Goal: Information Seeking & Learning: Learn about a topic

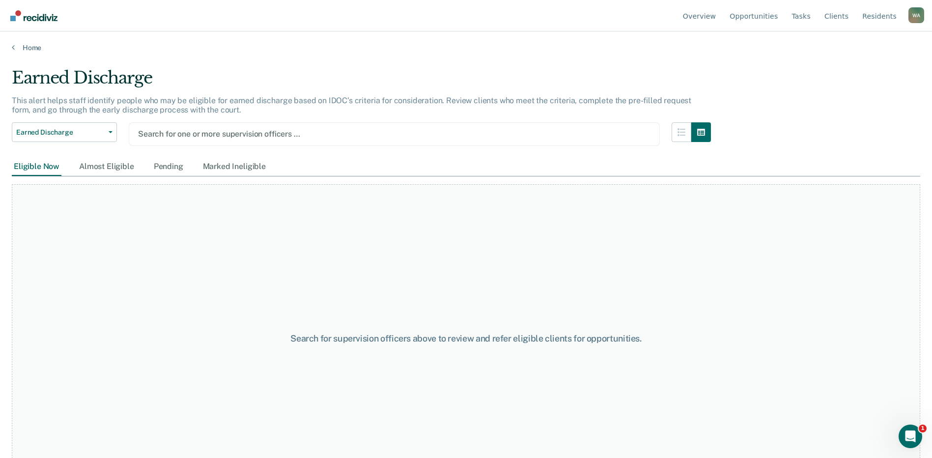
click at [295, 136] on div at bounding box center [394, 133] width 512 height 11
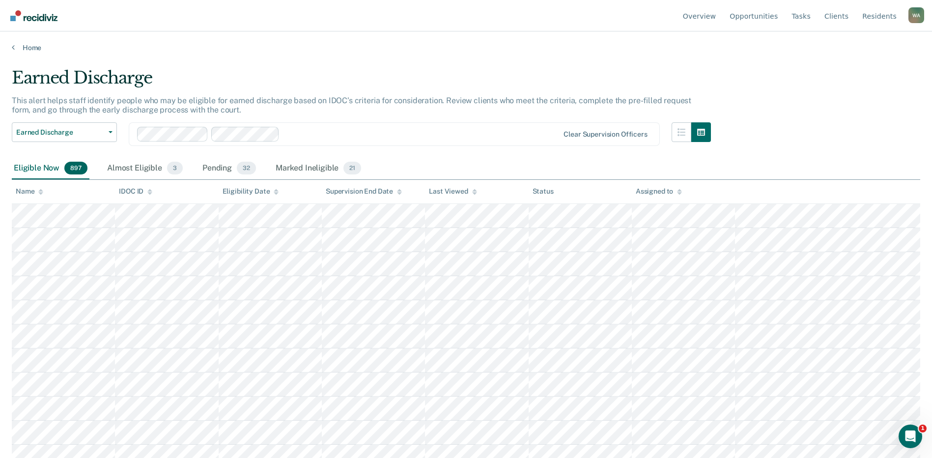
click at [41, 190] on icon at bounding box center [40, 190] width 5 height 2
click at [41, 195] on icon at bounding box center [40, 193] width 5 height 2
click at [41, 189] on icon at bounding box center [40, 190] width 5 height 2
click at [25, 192] on div "Name" at bounding box center [30, 191] width 28 height 8
click at [40, 189] on icon at bounding box center [40, 192] width 5 height 6
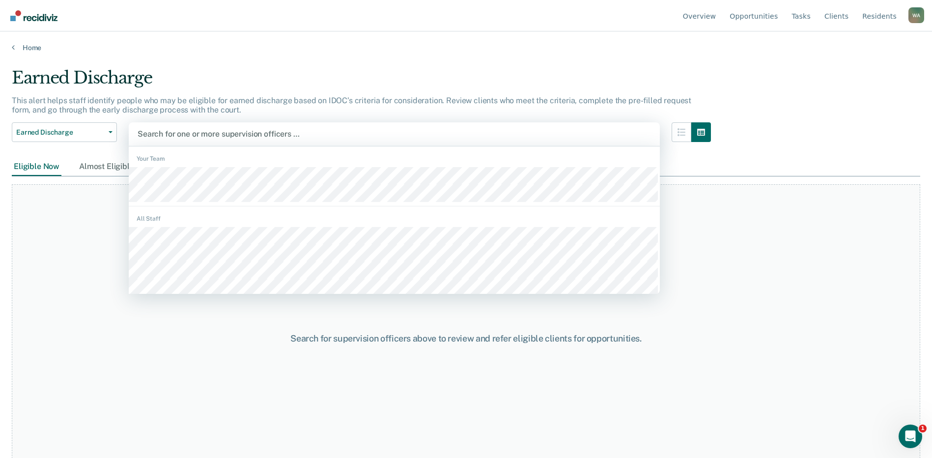
click at [170, 130] on div at bounding box center [394, 133] width 513 height 11
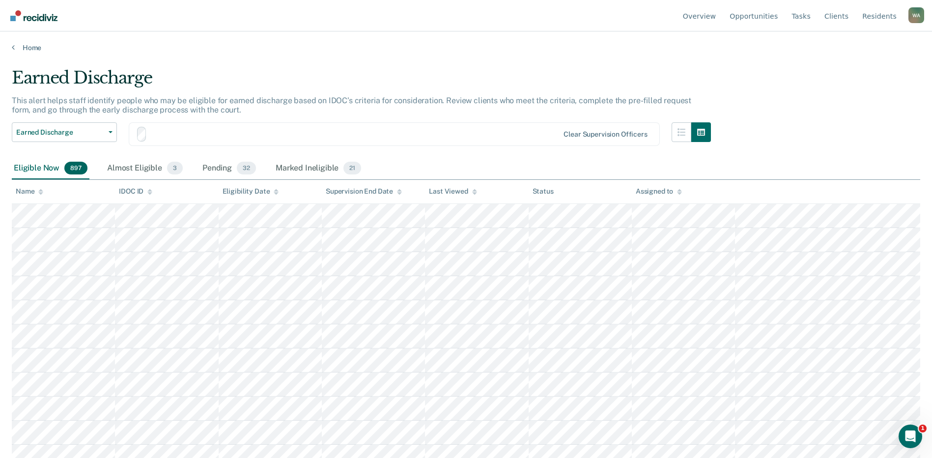
click at [167, 190] on th "IDOC ID" at bounding box center [166, 192] width 103 height 24
click at [40, 191] on icon at bounding box center [40, 190] width 5 height 2
click at [41, 194] on icon at bounding box center [40, 193] width 5 height 2
click at [27, 193] on div "Name" at bounding box center [30, 191] width 28 height 8
click at [40, 191] on icon at bounding box center [40, 190] width 5 height 2
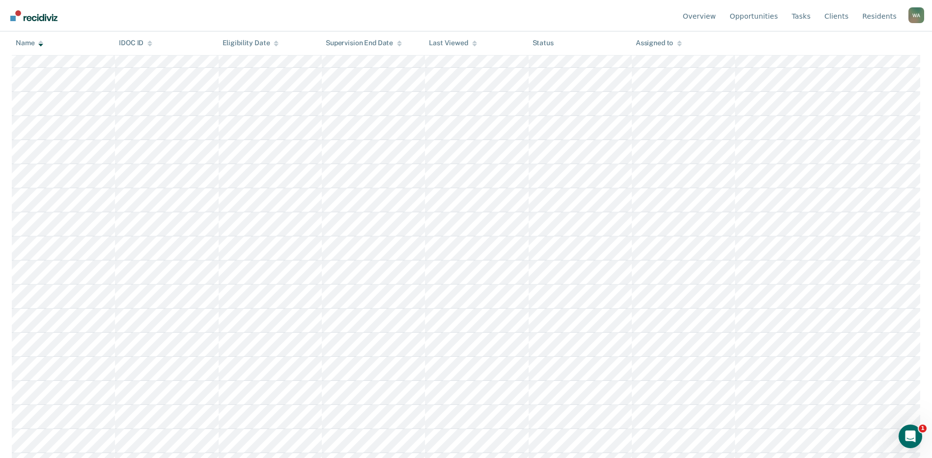
scroll to position [15032, 0]
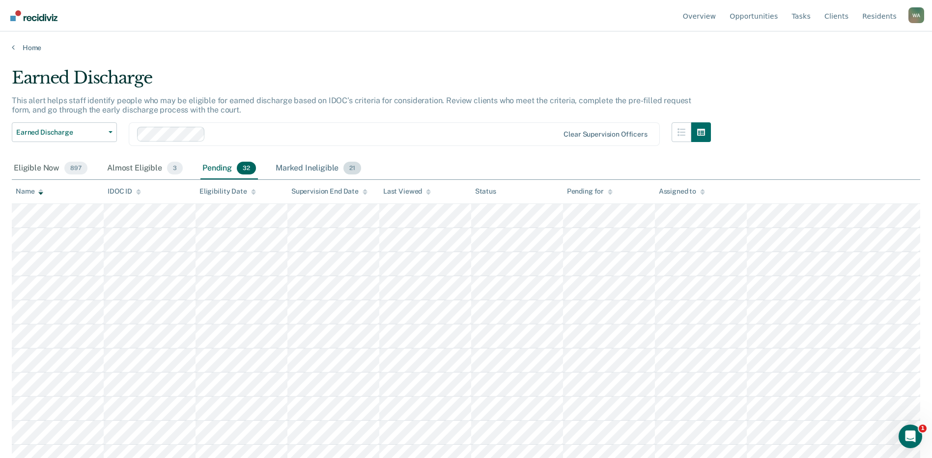
click at [308, 166] on div "Marked Ineligible 21" at bounding box center [318, 169] width 89 height 22
click at [44, 168] on div "Eligible Now 897" at bounding box center [51, 169] width 78 height 22
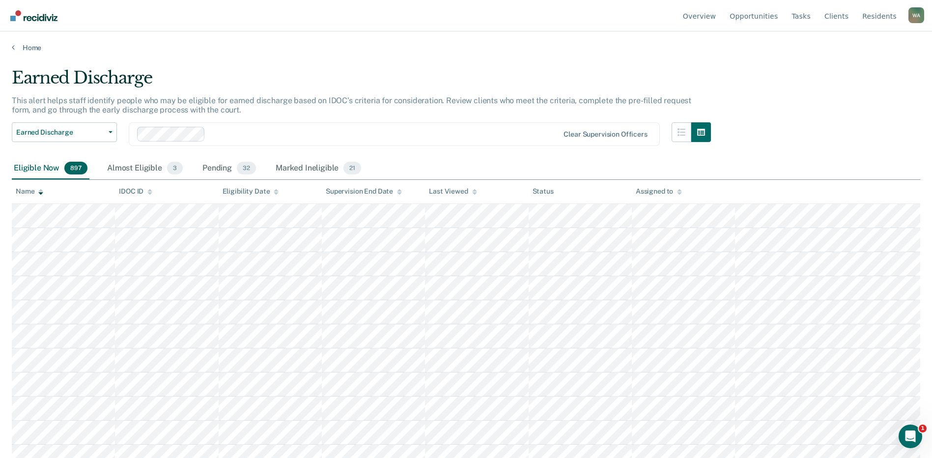
click at [37, 169] on div "Eligible Now 897" at bounding box center [51, 169] width 78 height 22
click at [148, 189] on icon at bounding box center [149, 192] width 5 height 6
click at [149, 189] on icon at bounding box center [149, 192] width 5 height 6
click at [149, 194] on icon at bounding box center [149, 192] width 5 height 6
click at [110, 130] on button "Earned Discharge" at bounding box center [64, 132] width 105 height 20
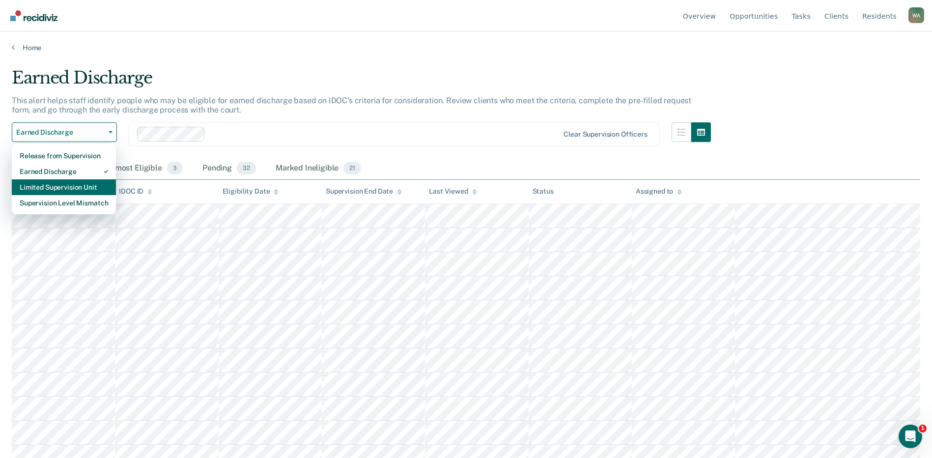
click at [75, 187] on div "Limited Supervision Unit" at bounding box center [64, 187] width 88 height 16
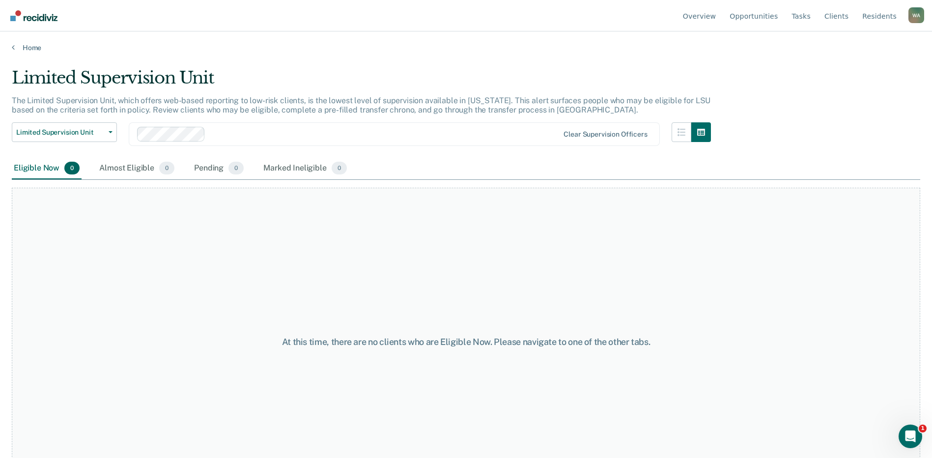
click at [772, 157] on div "Limited Supervision Unit The Limited Supervision Unit, which offers web-based r…" at bounding box center [466, 226] width 908 height 316
click at [595, 160] on div "Eligible Now 0 Almost Eligible 0 Pending 0 Marked Ineligible 0" at bounding box center [466, 169] width 908 height 22
click at [708, 16] on link "Overview" at bounding box center [699, 15] width 37 height 31
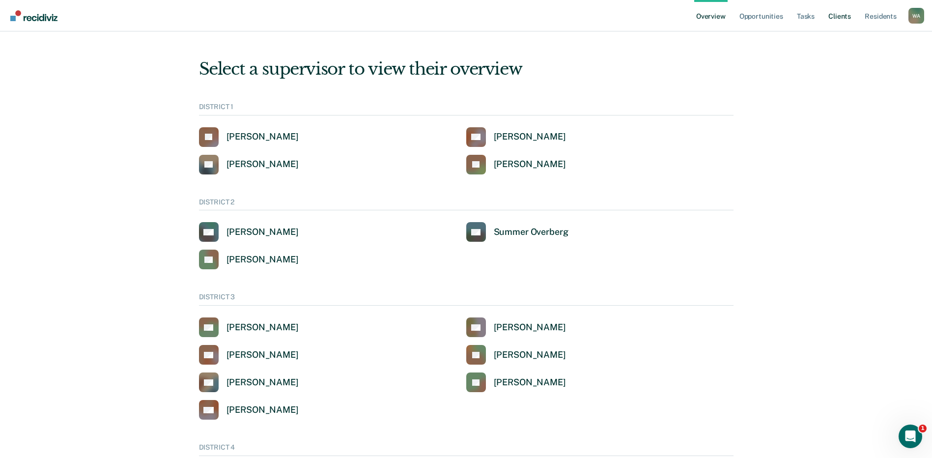
click at [844, 16] on link "Client s" at bounding box center [839, 15] width 27 height 31
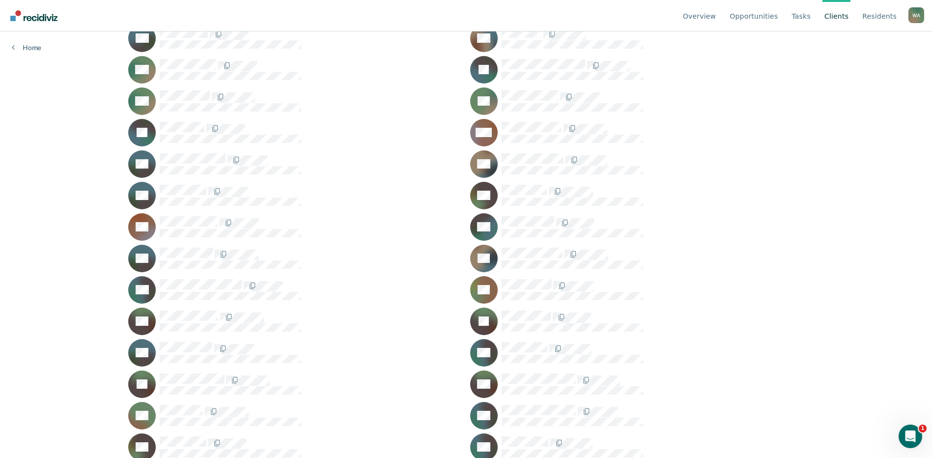
scroll to position [17242, 0]
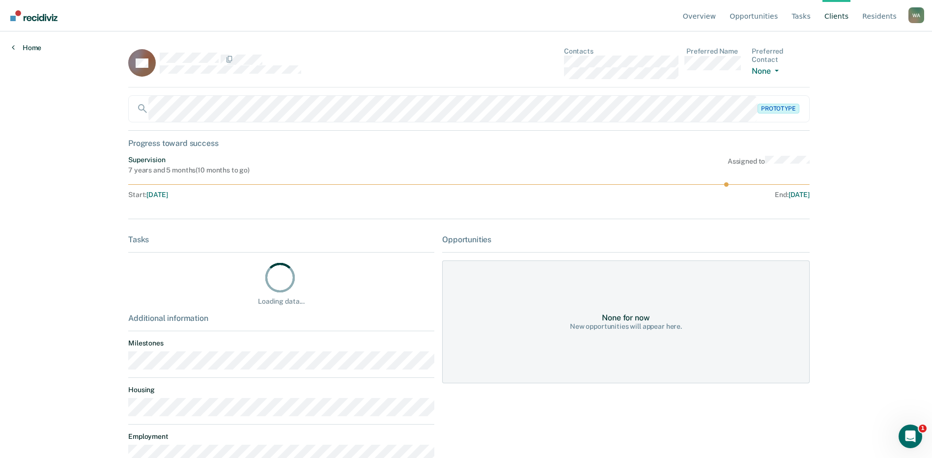
click at [14, 47] on icon at bounding box center [13, 47] width 3 height 8
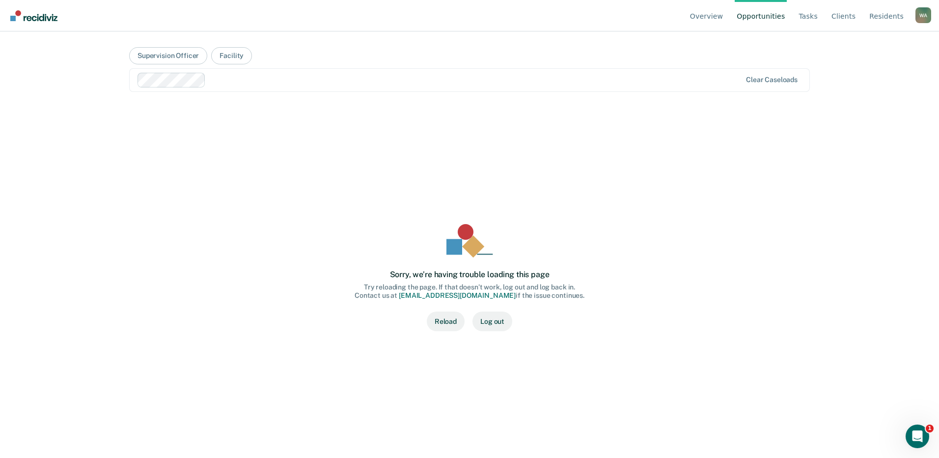
click at [448, 319] on button "Reload" at bounding box center [446, 321] width 38 height 20
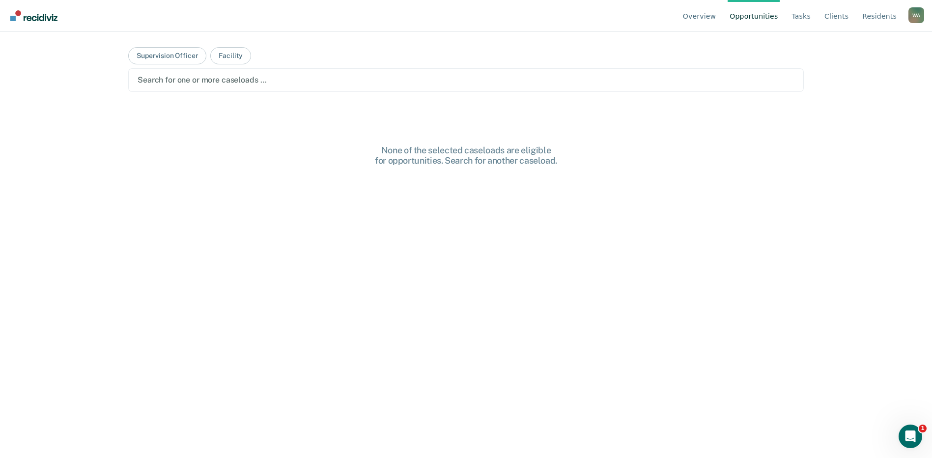
click at [271, 85] on div at bounding box center [466, 79] width 657 height 11
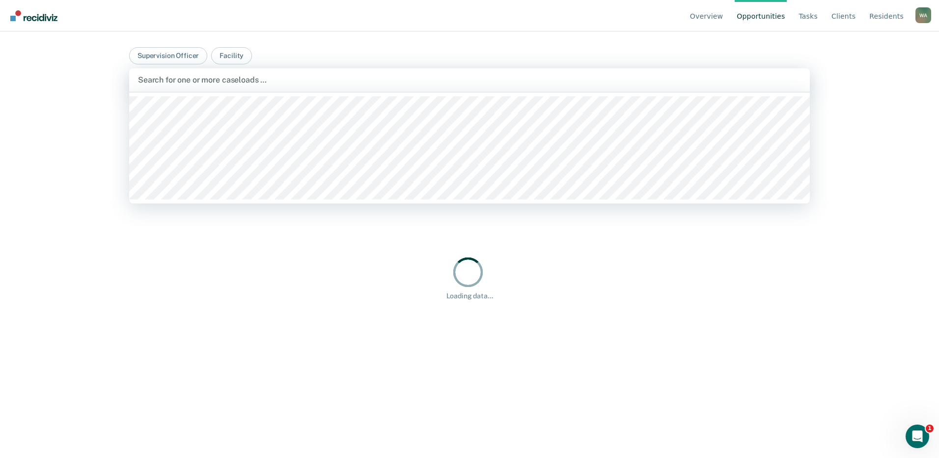
click at [285, 83] on div at bounding box center [469, 79] width 663 height 11
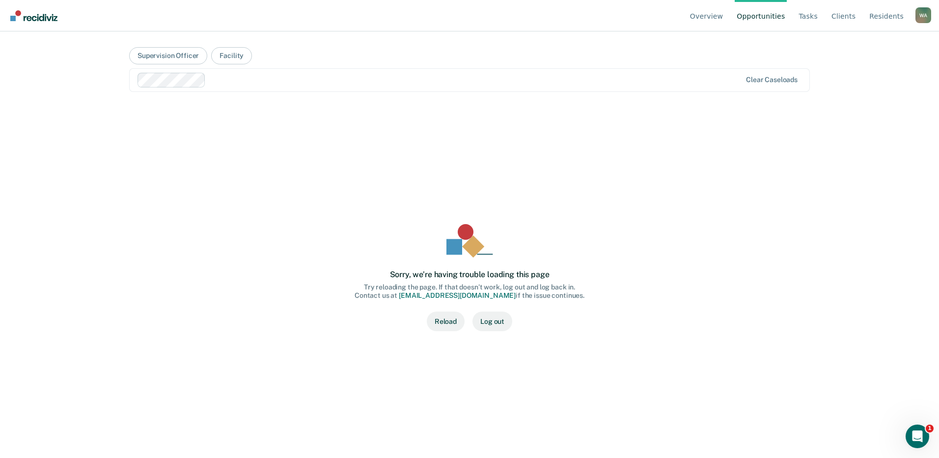
click at [439, 320] on button "Reload" at bounding box center [446, 321] width 38 height 20
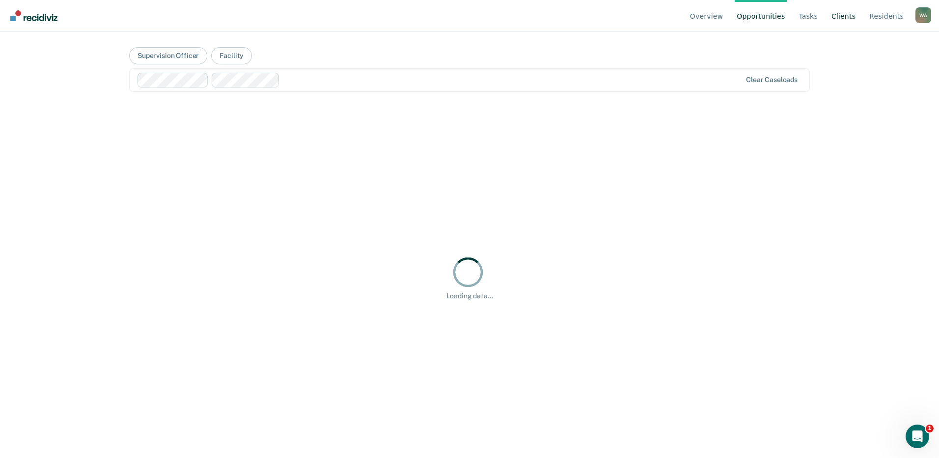
click at [850, 16] on link "Client s" at bounding box center [844, 15] width 28 height 31
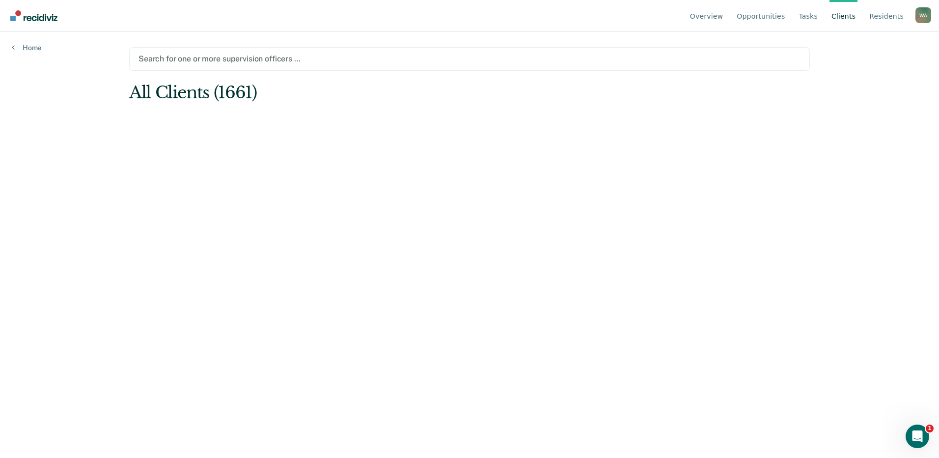
drag, startPoint x: 916, startPoint y: 177, endPoint x: 911, endPoint y: 192, distance: 15.7
click at [911, 192] on div "Overview Opportunities Tasks Client s Resident s Welsh, Amy W A Profile How it …" at bounding box center [469, 229] width 939 height 458
click at [309, 61] on div at bounding box center [470, 58] width 662 height 11
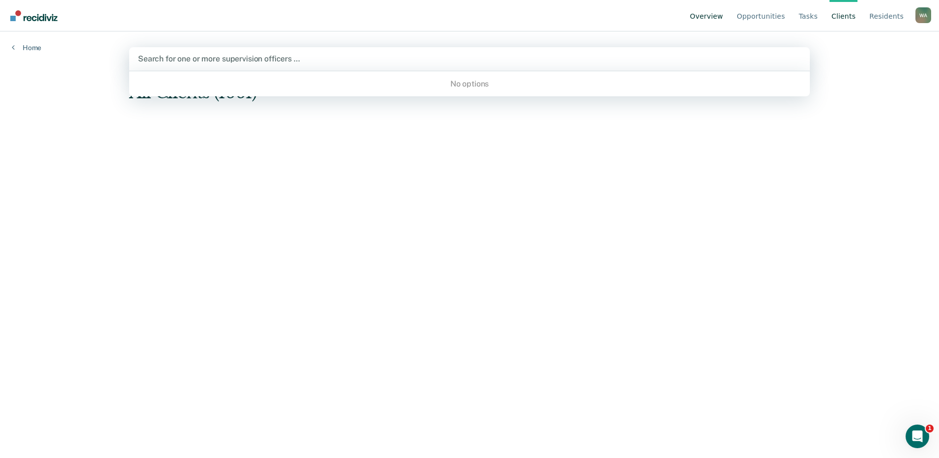
click at [726, 18] on link "Overview" at bounding box center [706, 15] width 37 height 31
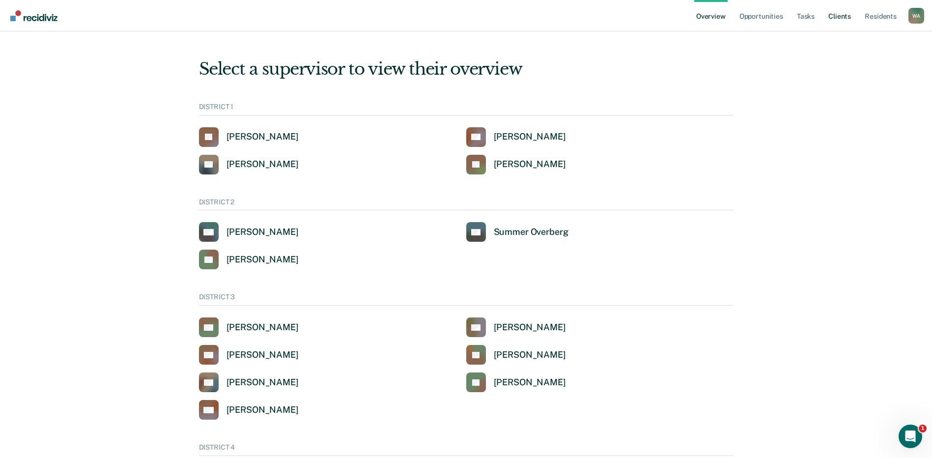
click at [838, 15] on link "Client s" at bounding box center [839, 15] width 27 height 31
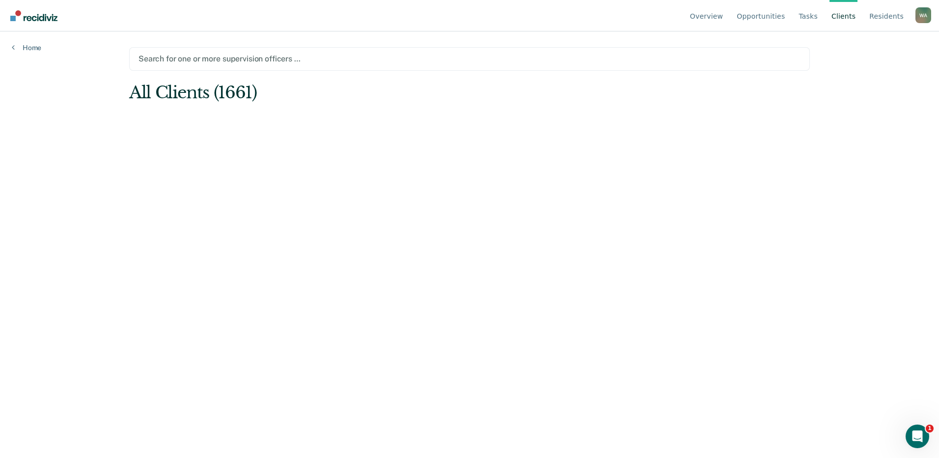
click at [287, 57] on div at bounding box center [470, 58] width 662 height 11
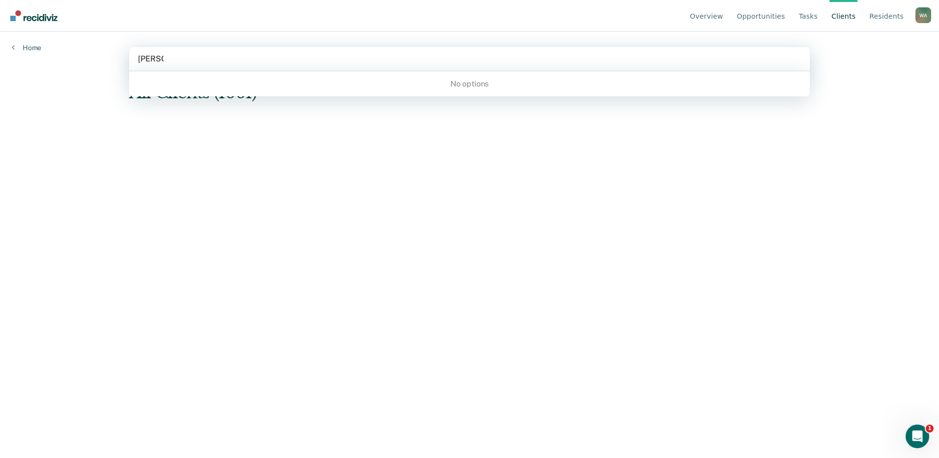
type input "Waskow"
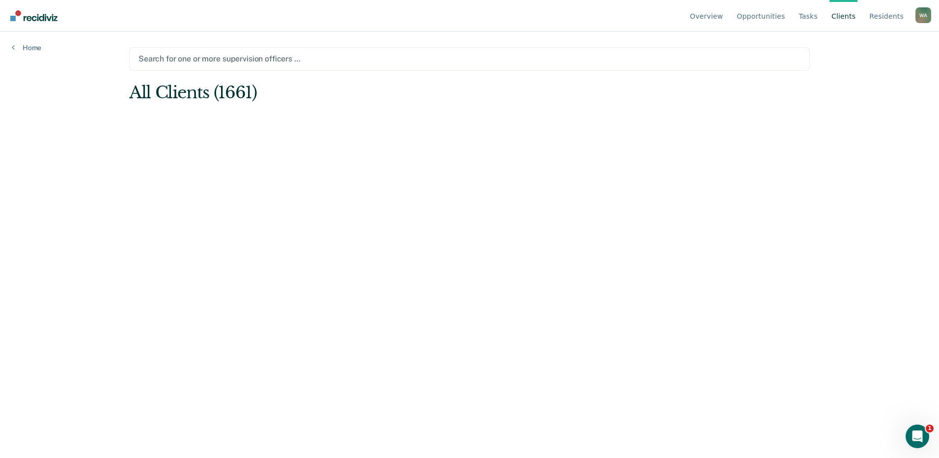
click at [505, 64] on div at bounding box center [470, 58] width 662 height 11
click at [248, 47] on div "Search for one or more supervision officers …" at bounding box center [469, 59] width 681 height 24
click at [665, 174] on main "Search for one or more supervision officers … All Clients (1661)" at bounding box center [469, 232] width 704 height 403
click at [15, 45] on link "Home" at bounding box center [26, 47] width 29 height 9
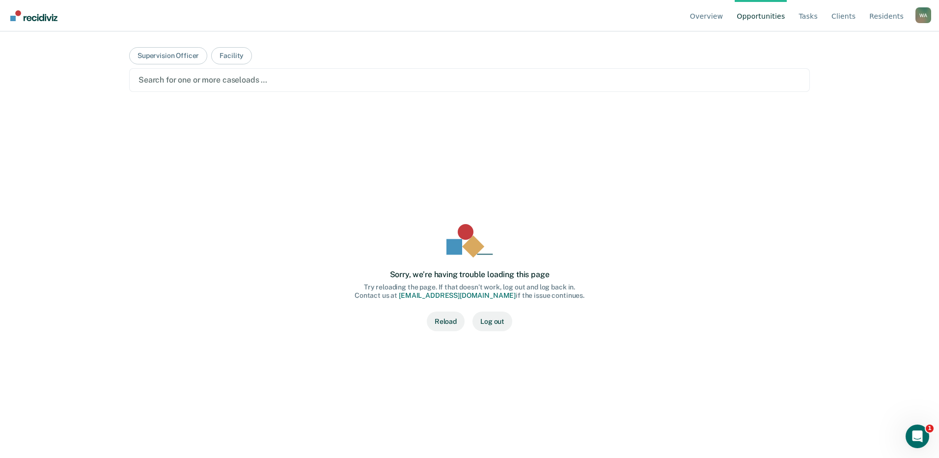
click at [445, 320] on button "Reload" at bounding box center [446, 321] width 38 height 20
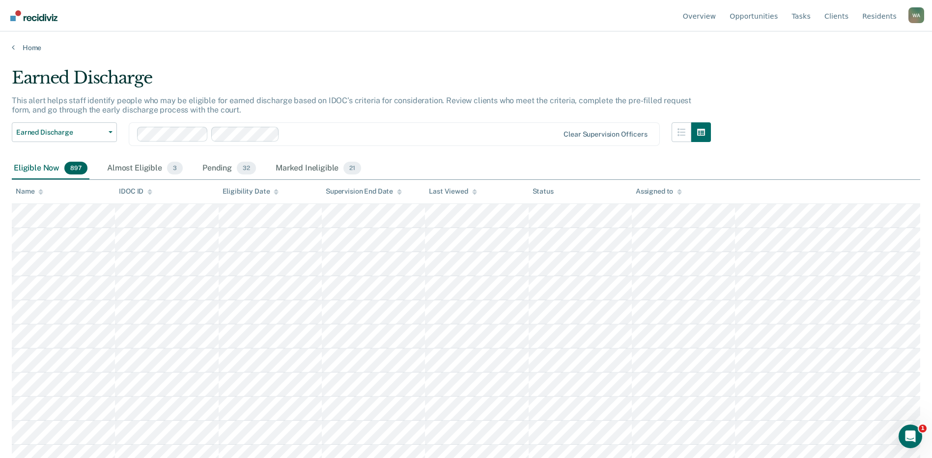
click at [40, 189] on icon at bounding box center [40, 192] width 5 height 6
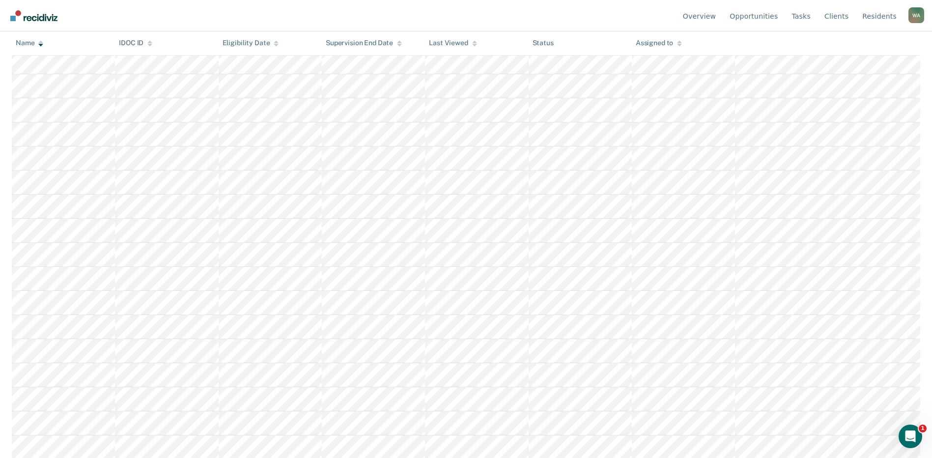
scroll to position [13558, 0]
